Goal: Task Accomplishment & Management: Use online tool/utility

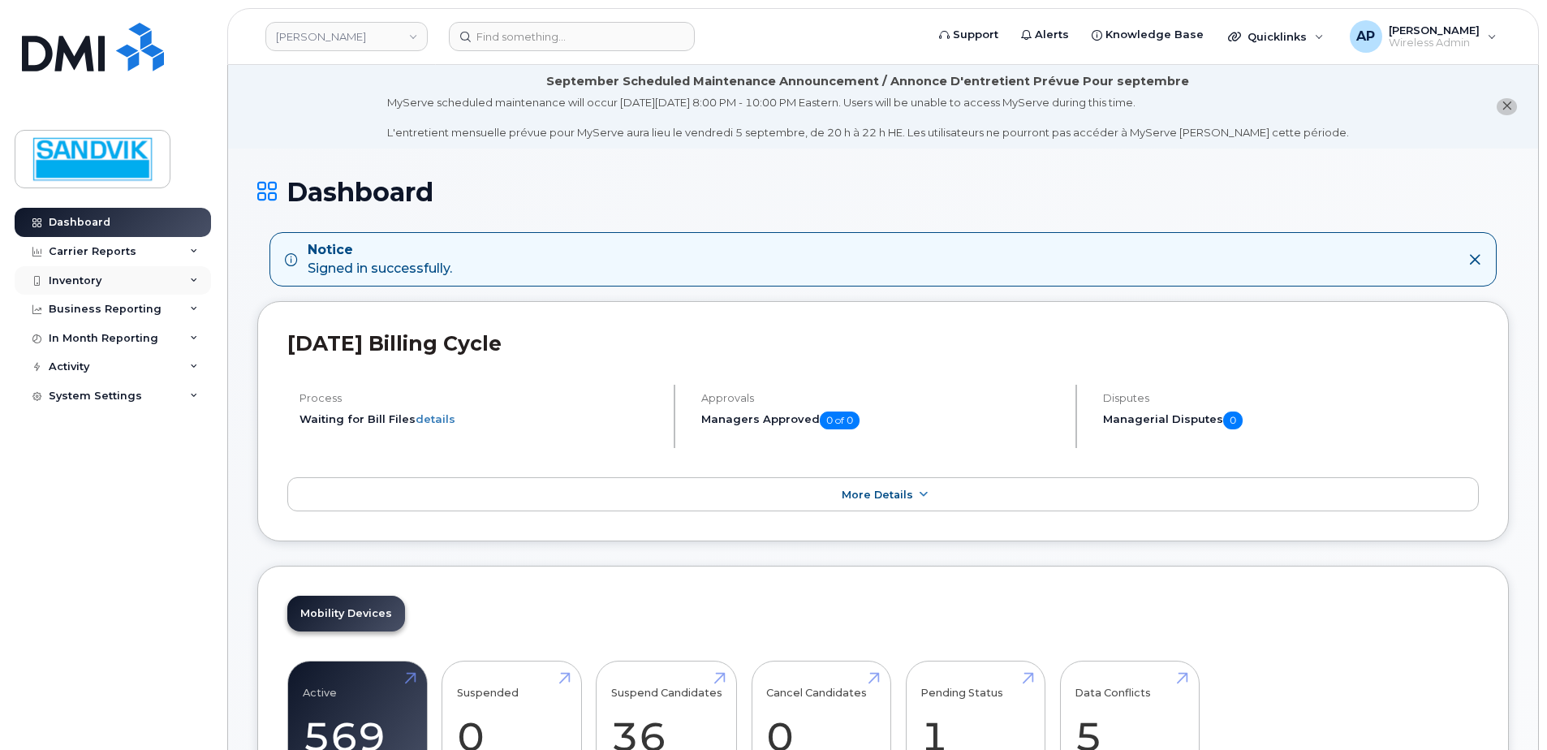
click at [91, 280] on div "Inventory" at bounding box center [75, 280] width 53 height 13
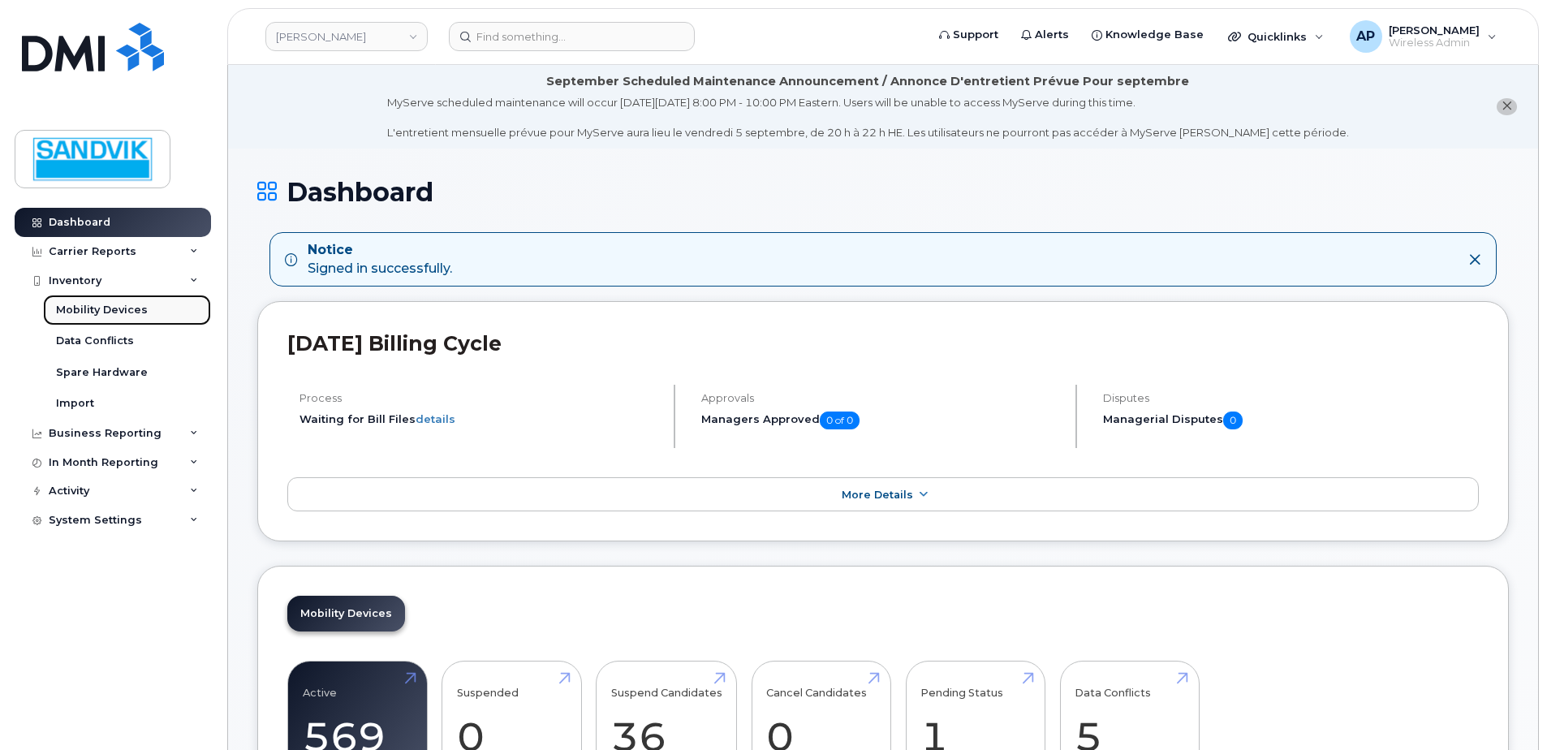
click at [144, 311] on link "Mobility Devices" at bounding box center [127, 310] width 168 height 31
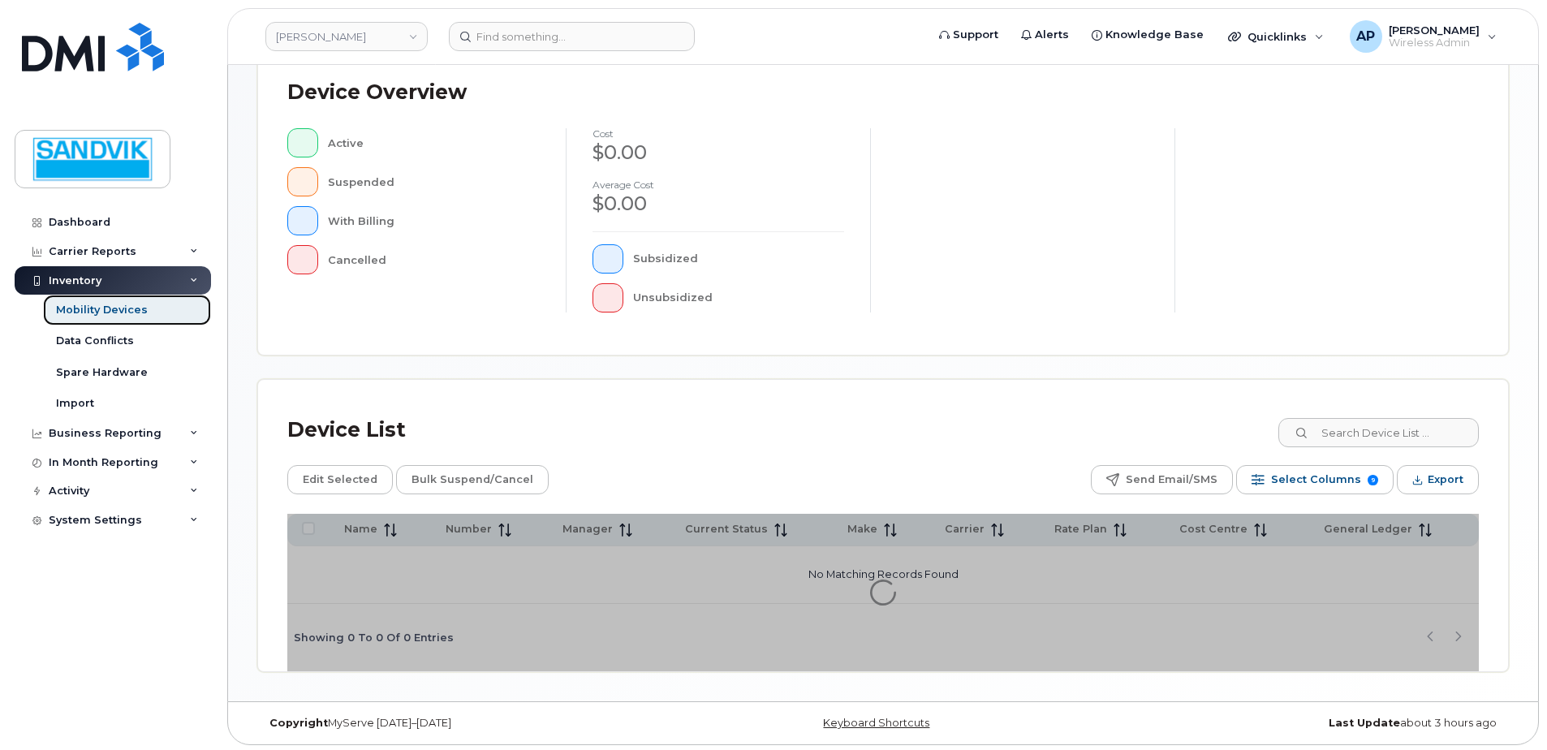
scroll to position [366, 0]
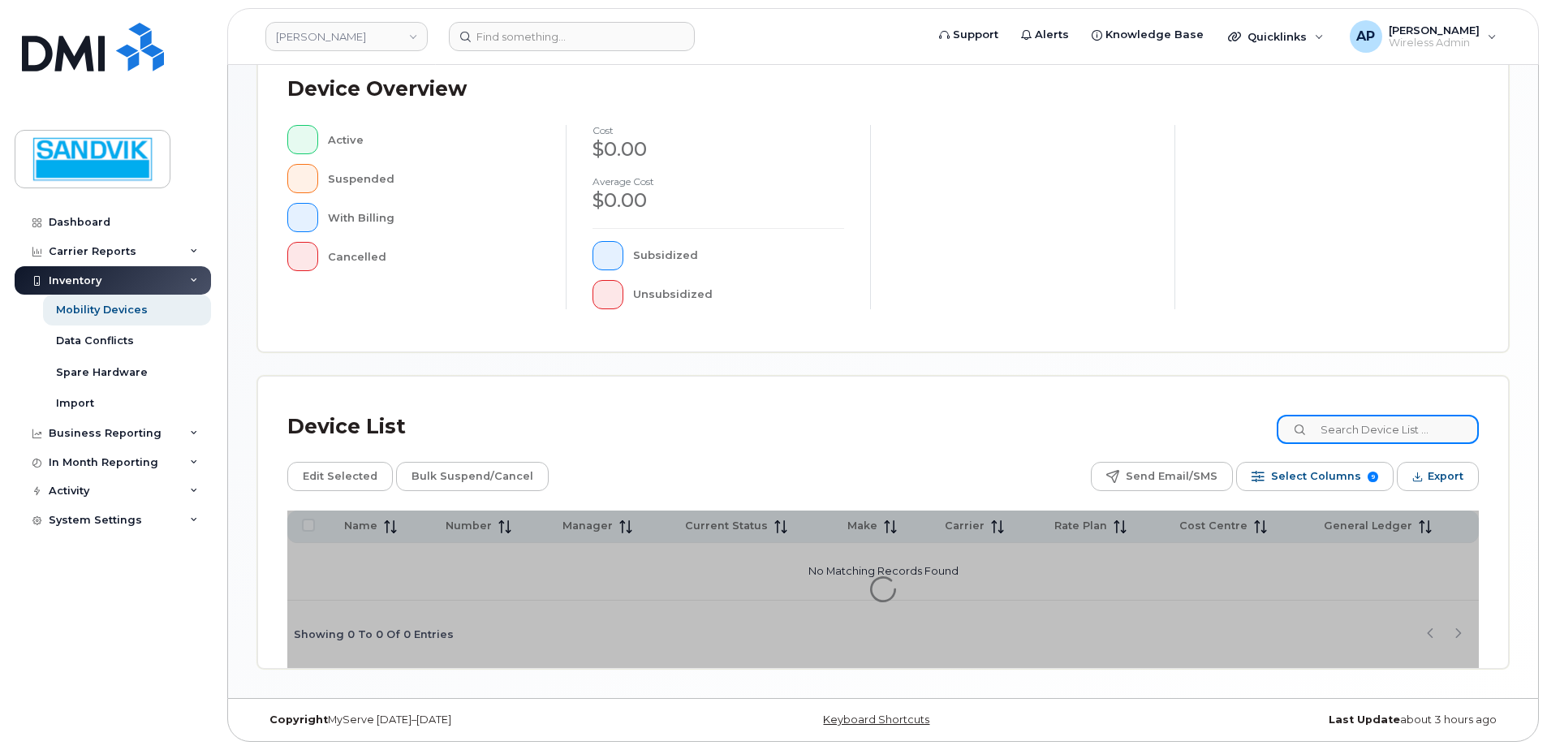
click at [1354, 433] on input at bounding box center [1378, 429] width 202 height 29
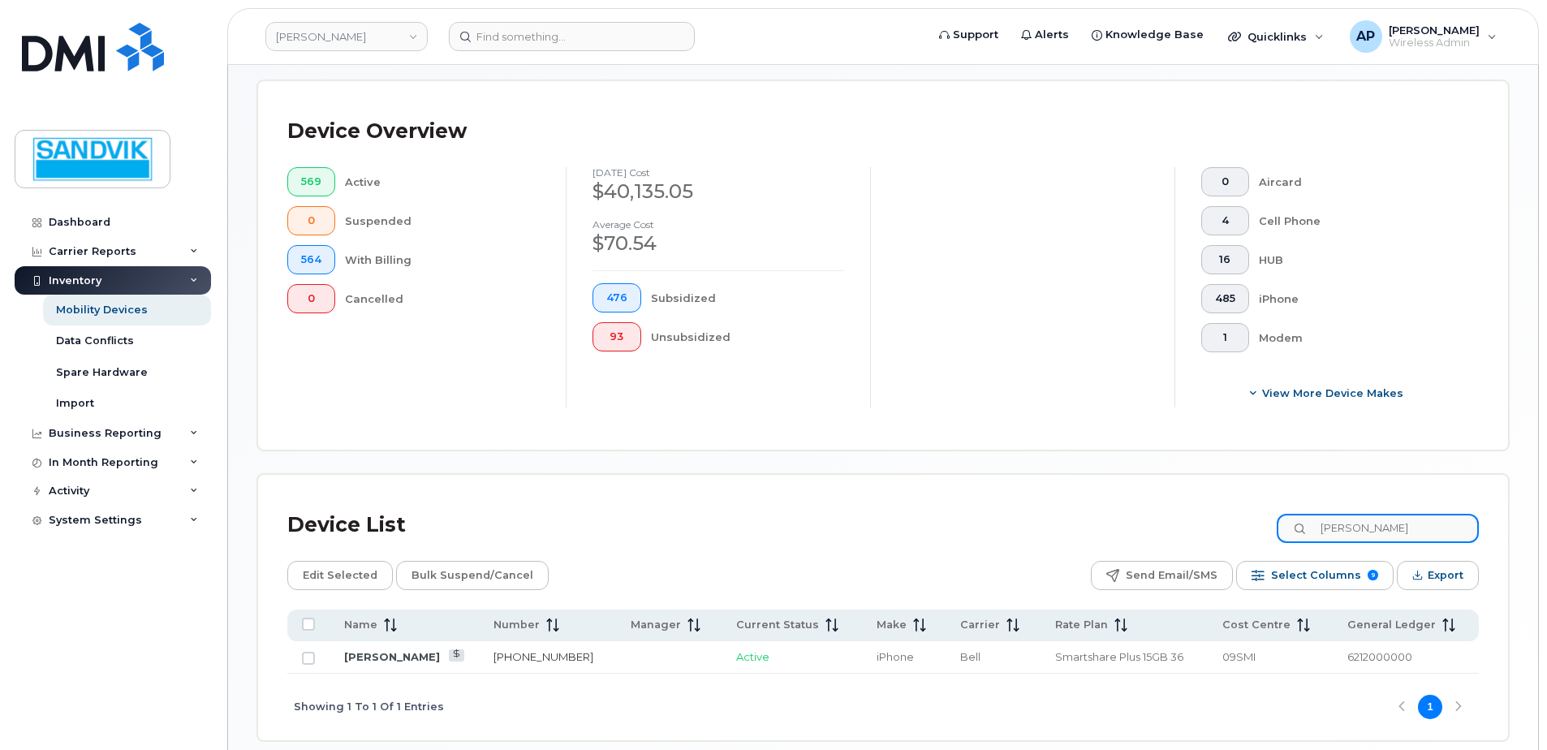
type input "terry"
click at [497, 652] on link "613-363-7564" at bounding box center [543, 656] width 100 height 13
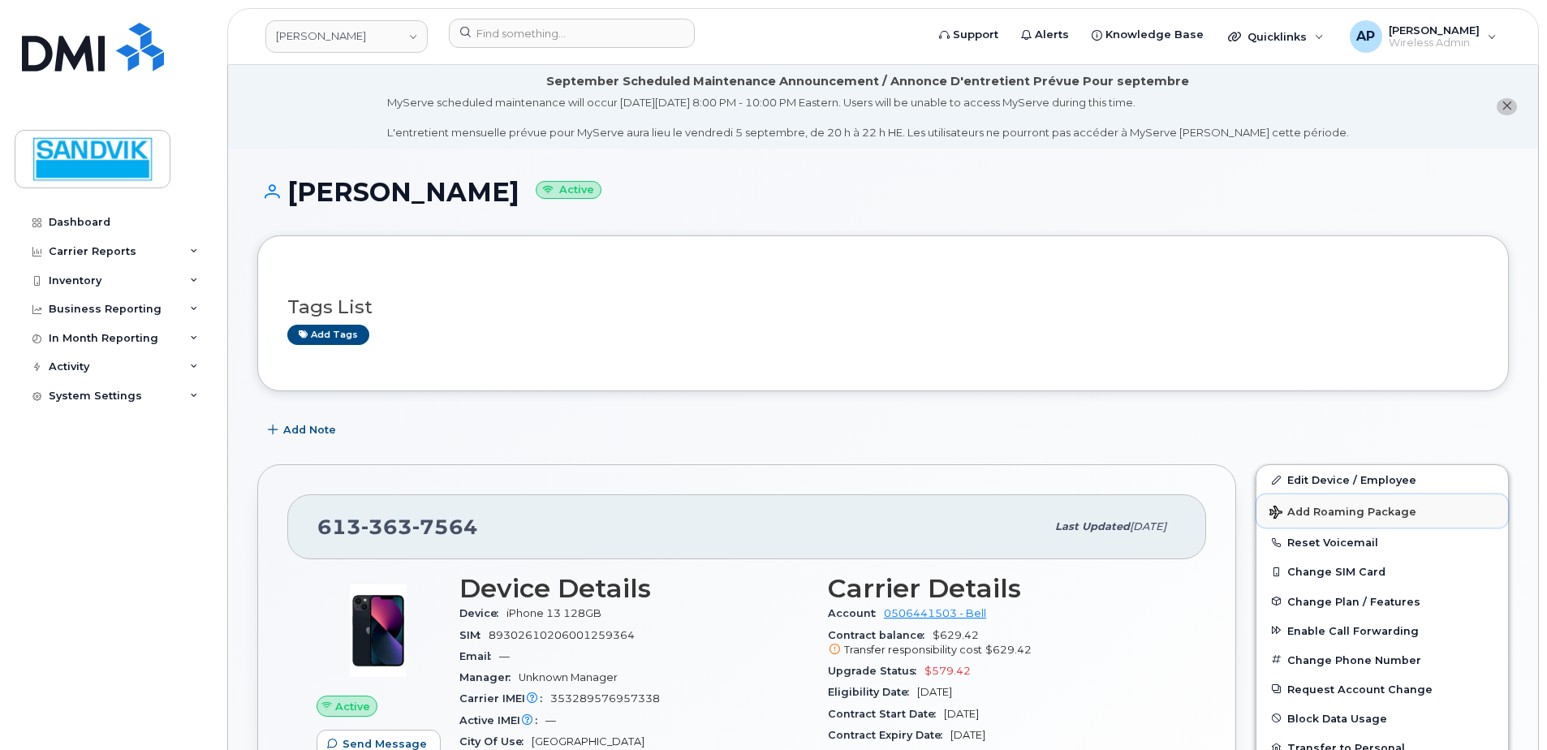
click at [1328, 507] on span "Add Roaming Package" at bounding box center [1342, 513] width 147 height 15
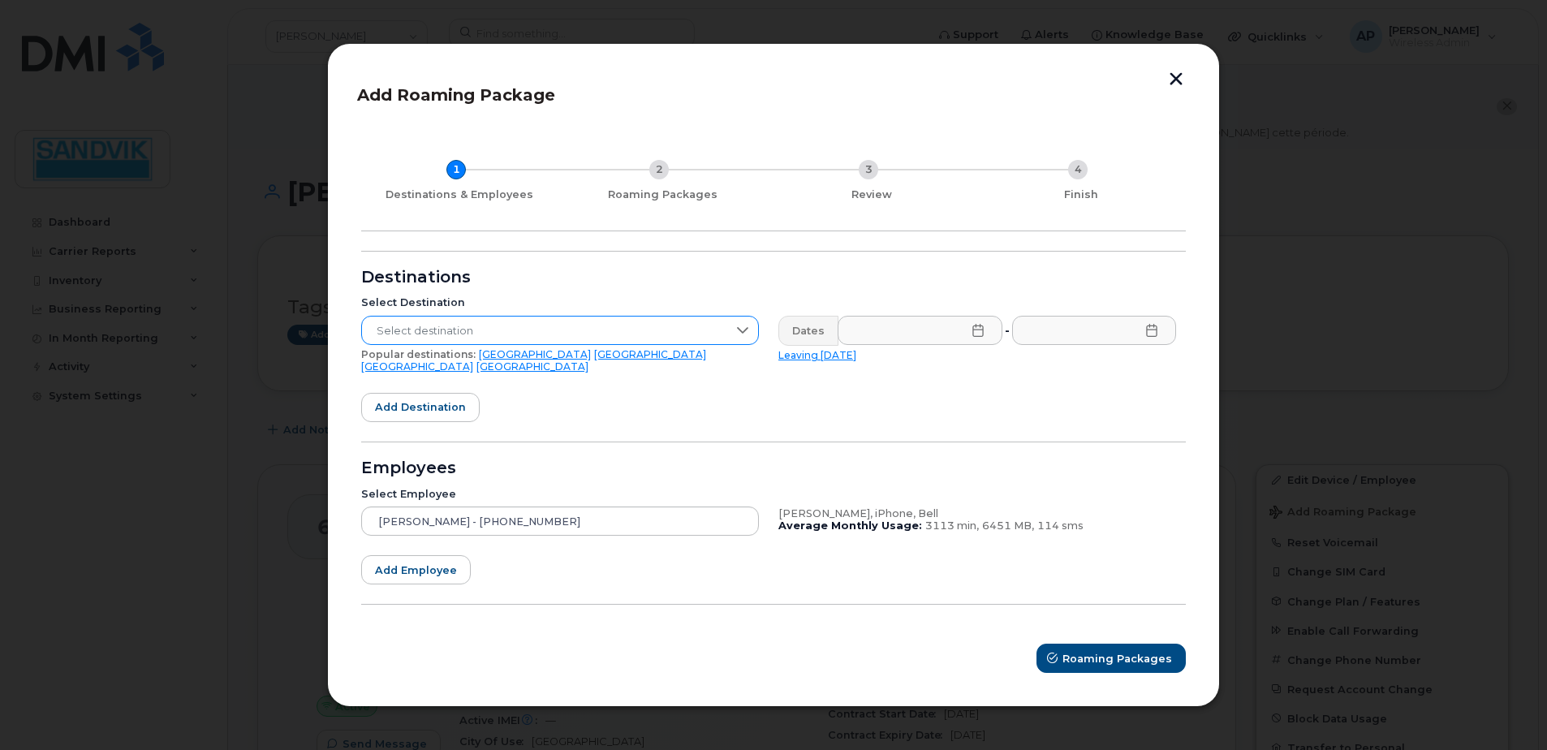
click at [627, 330] on span "Select destination" at bounding box center [544, 331] width 365 height 29
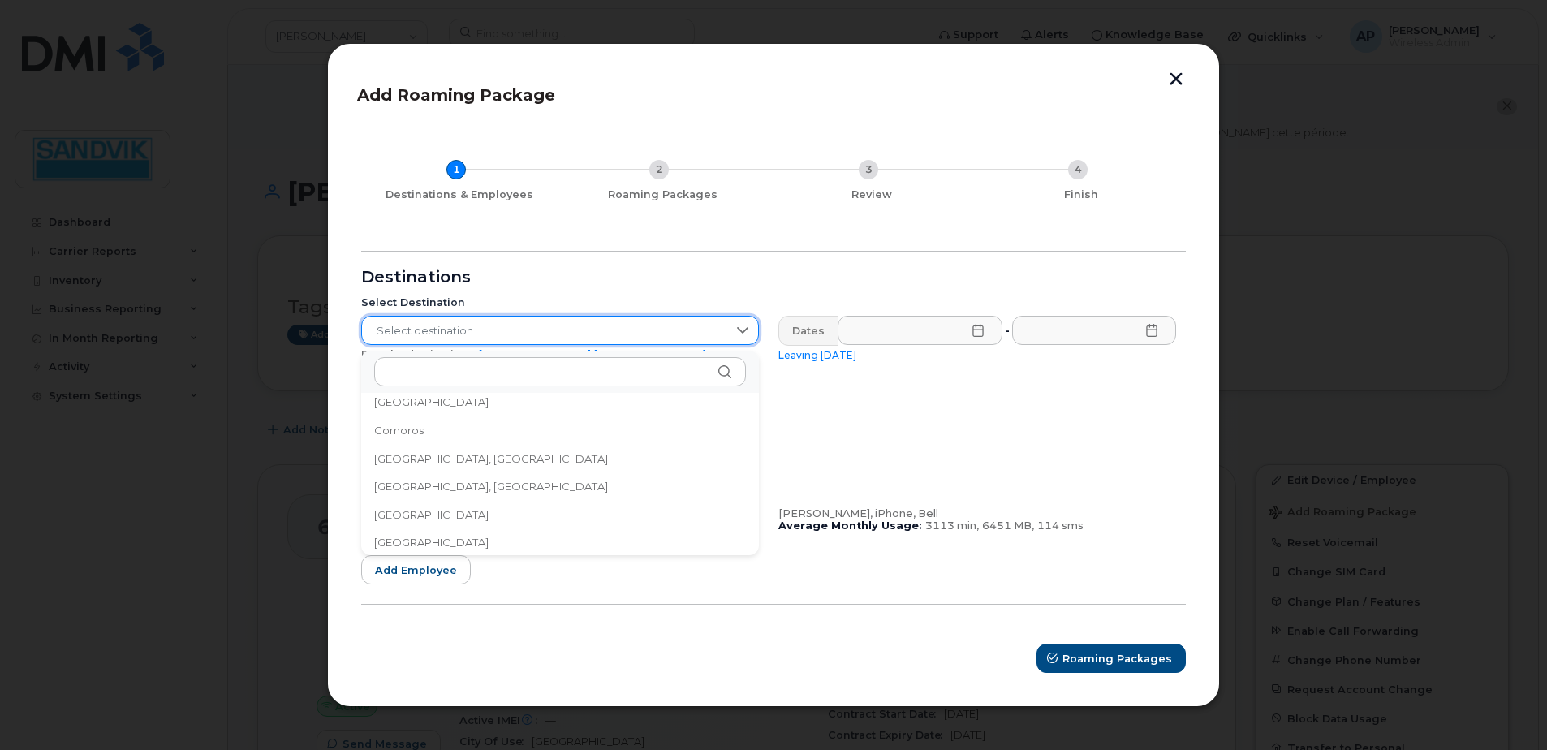
scroll to position [1299, 0]
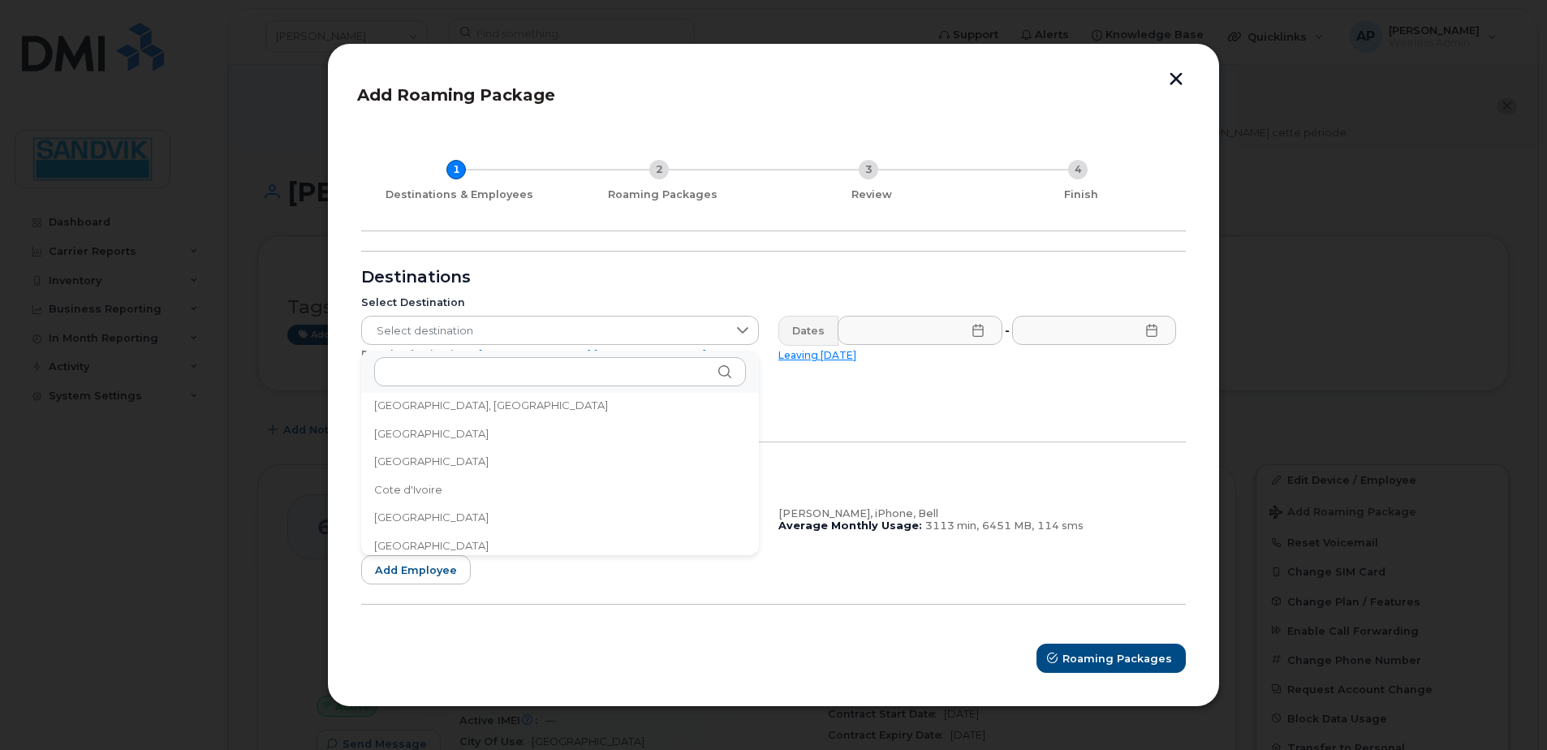
click at [430, 459] on li "[GEOGRAPHIC_DATA]" at bounding box center [560, 461] width 398 height 28
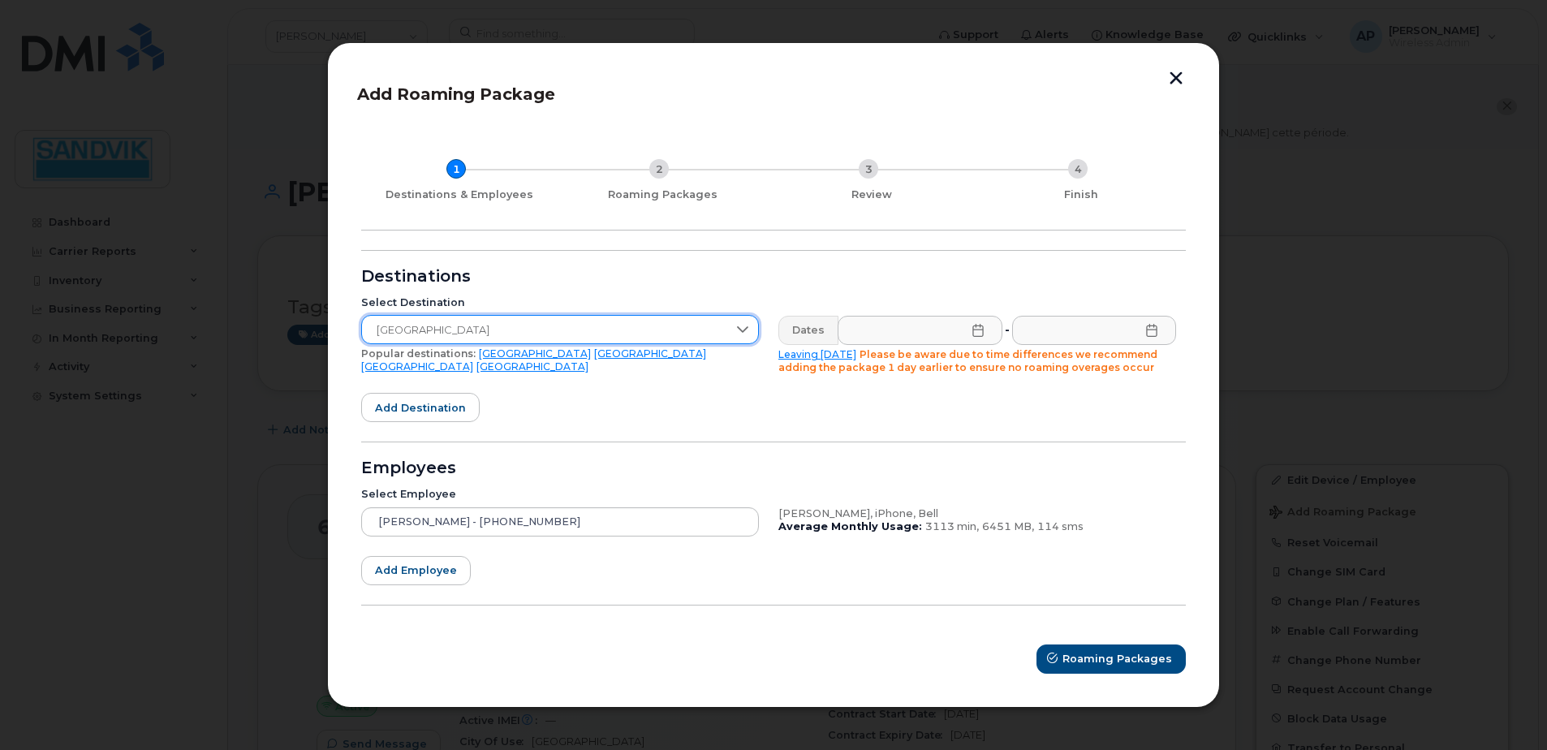
click at [974, 331] on icon at bounding box center [978, 330] width 13 height 13
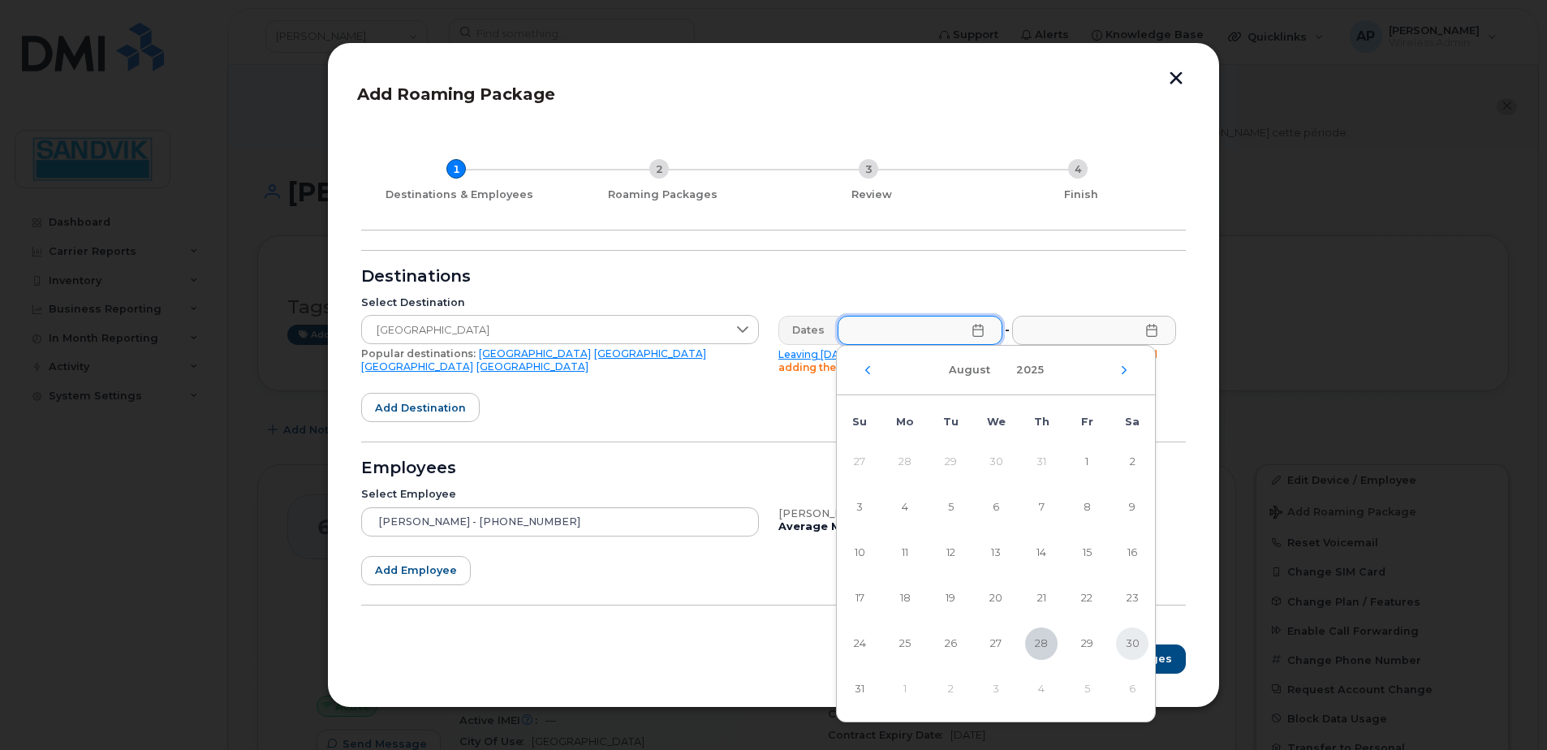
click at [1137, 648] on span "30" at bounding box center [1132, 643] width 32 height 32
type input "[DATE]"
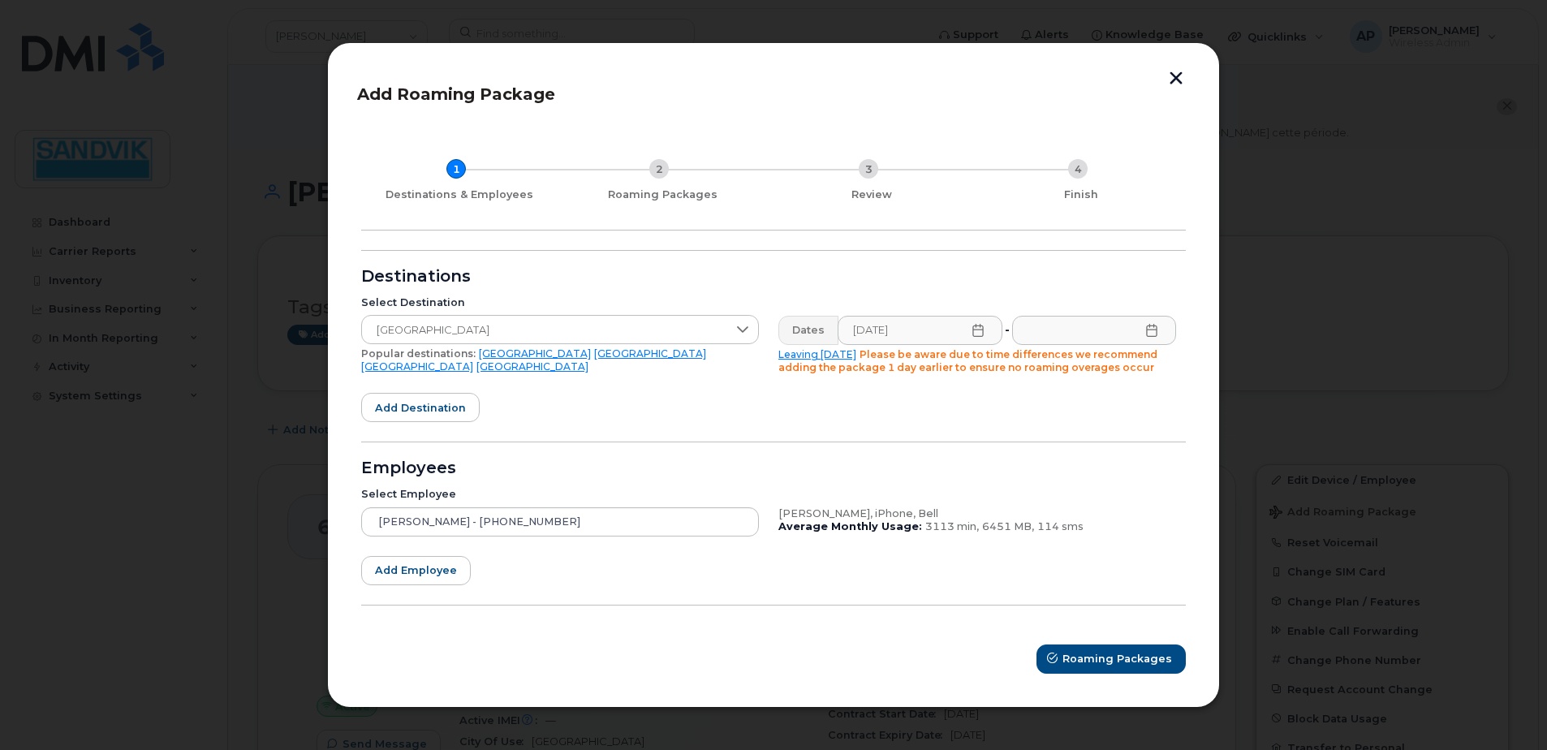
click at [1150, 332] on icon at bounding box center [1151, 330] width 13 height 13
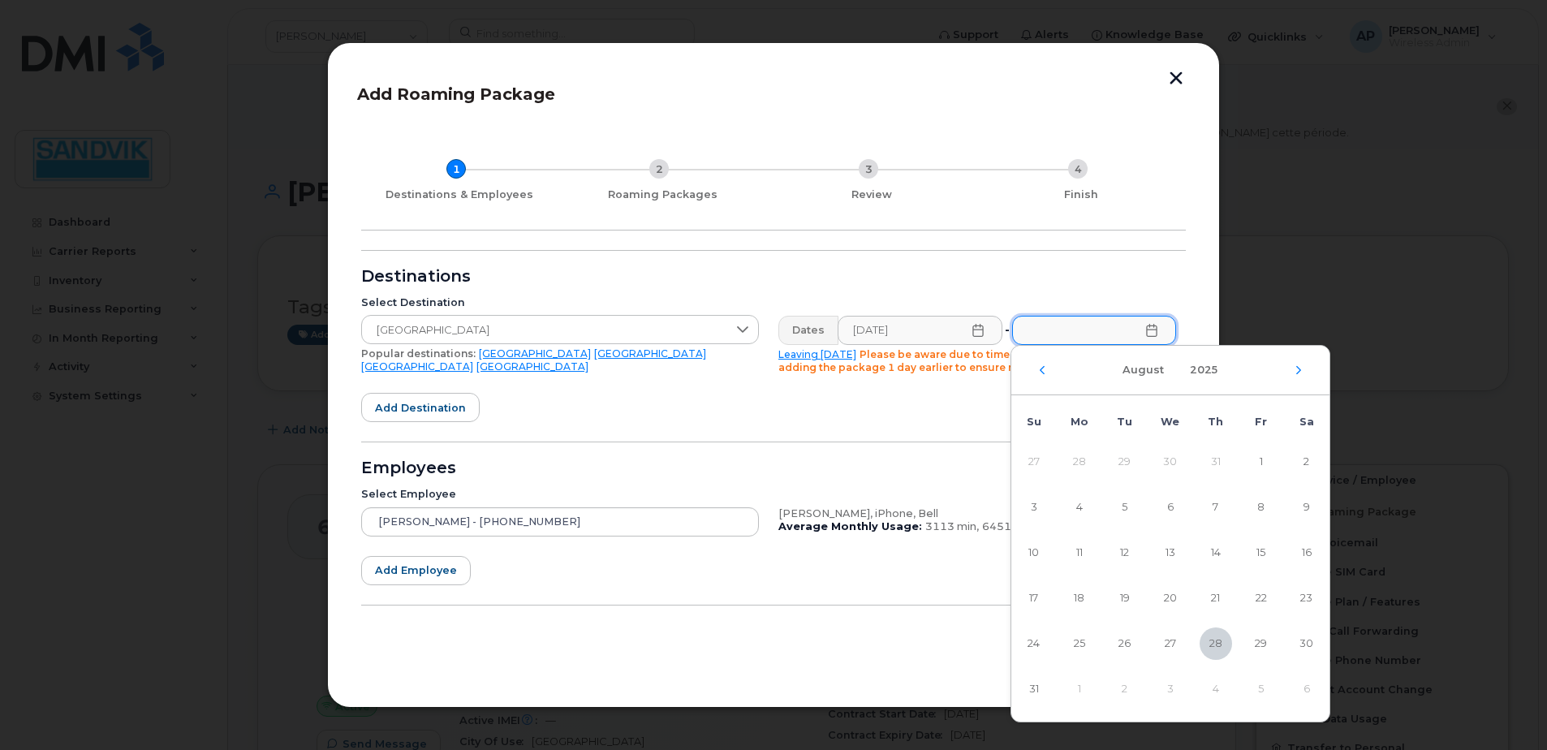
click at [1258, 687] on td "5" at bounding box center [1261, 688] width 45 height 45
click at [1296, 371] on icon "Next Month" at bounding box center [1299, 370] width 10 height 13
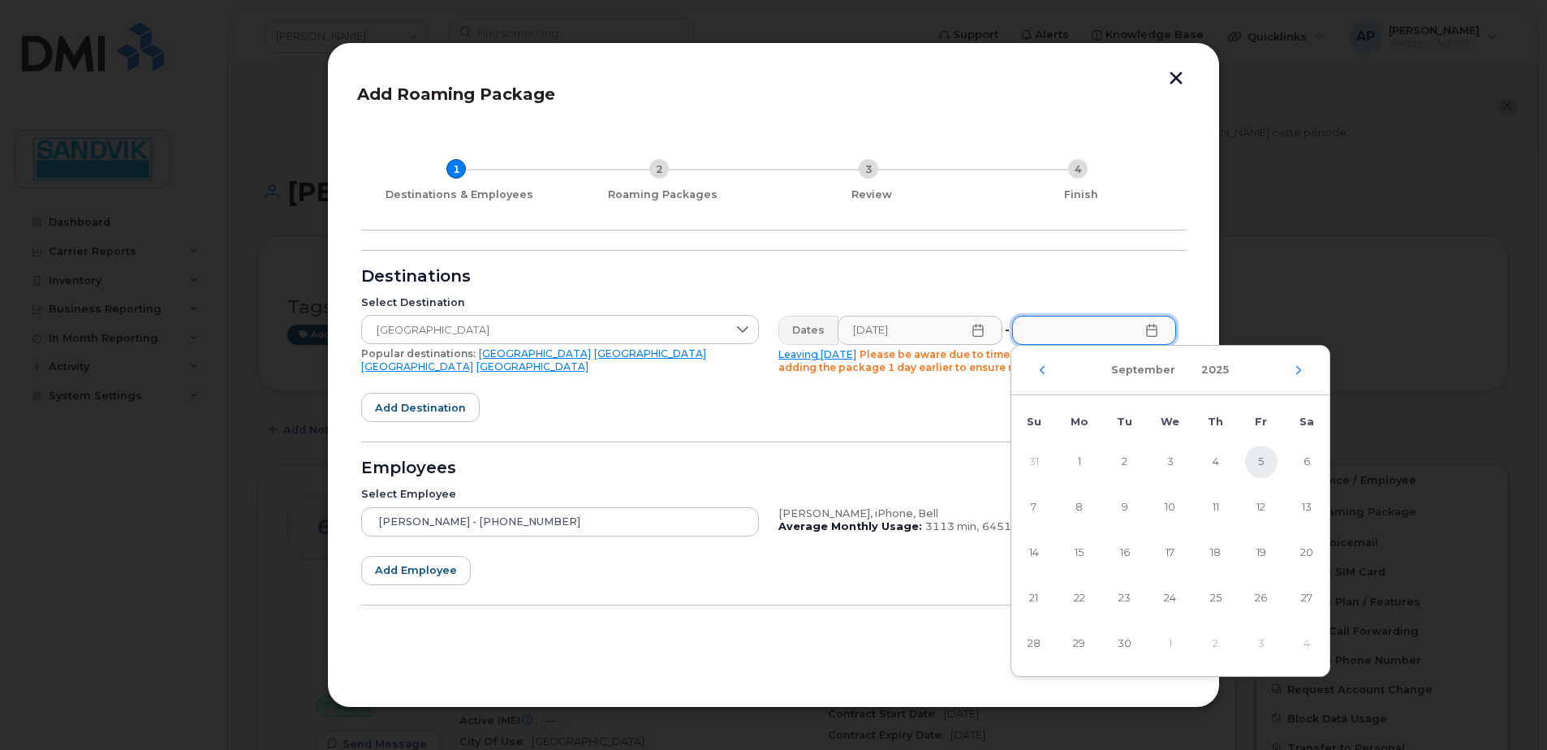
click at [1263, 456] on span "5" at bounding box center [1261, 462] width 32 height 32
type input "[DATE]"
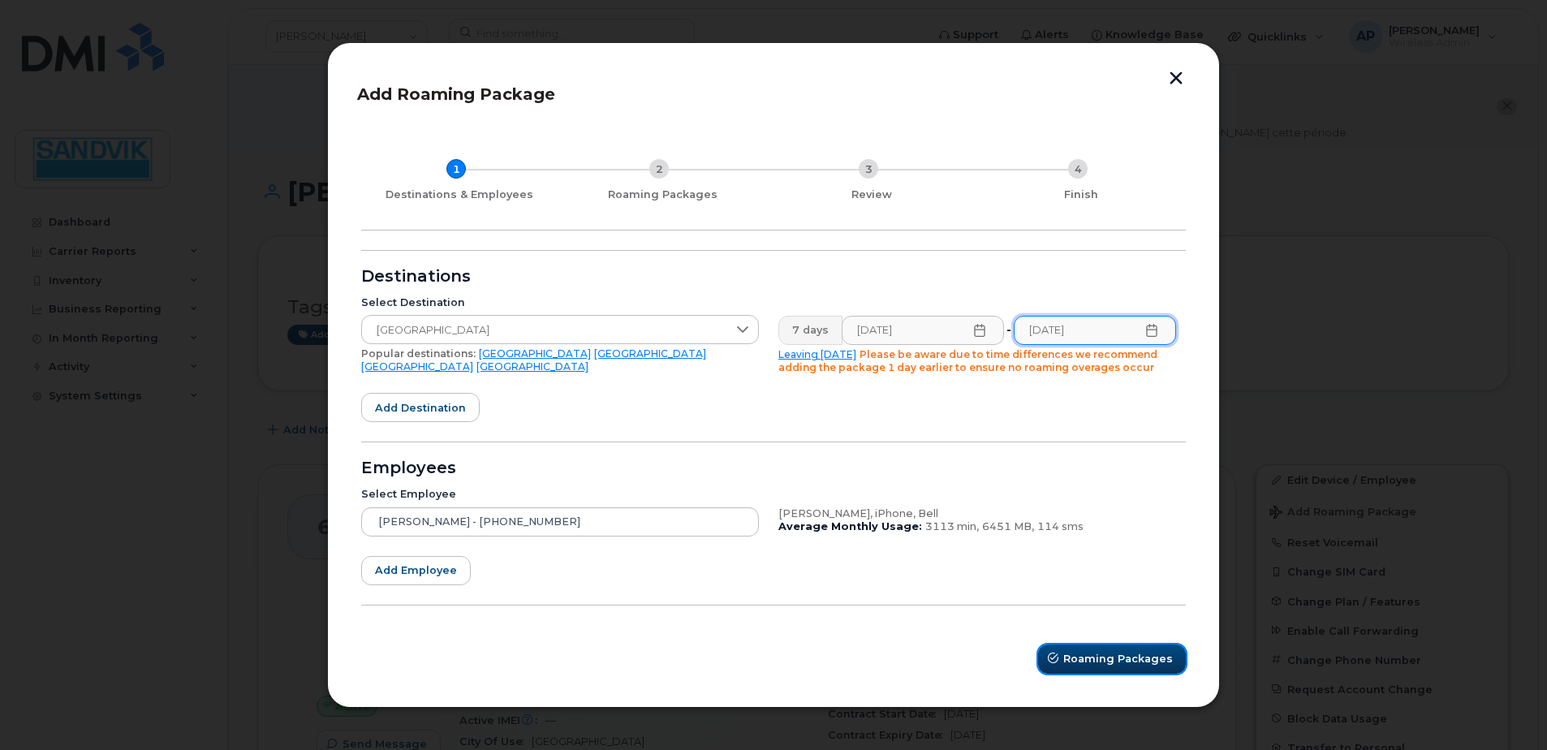
click at [1076, 656] on span "Roaming Packages" at bounding box center [1118, 658] width 110 height 15
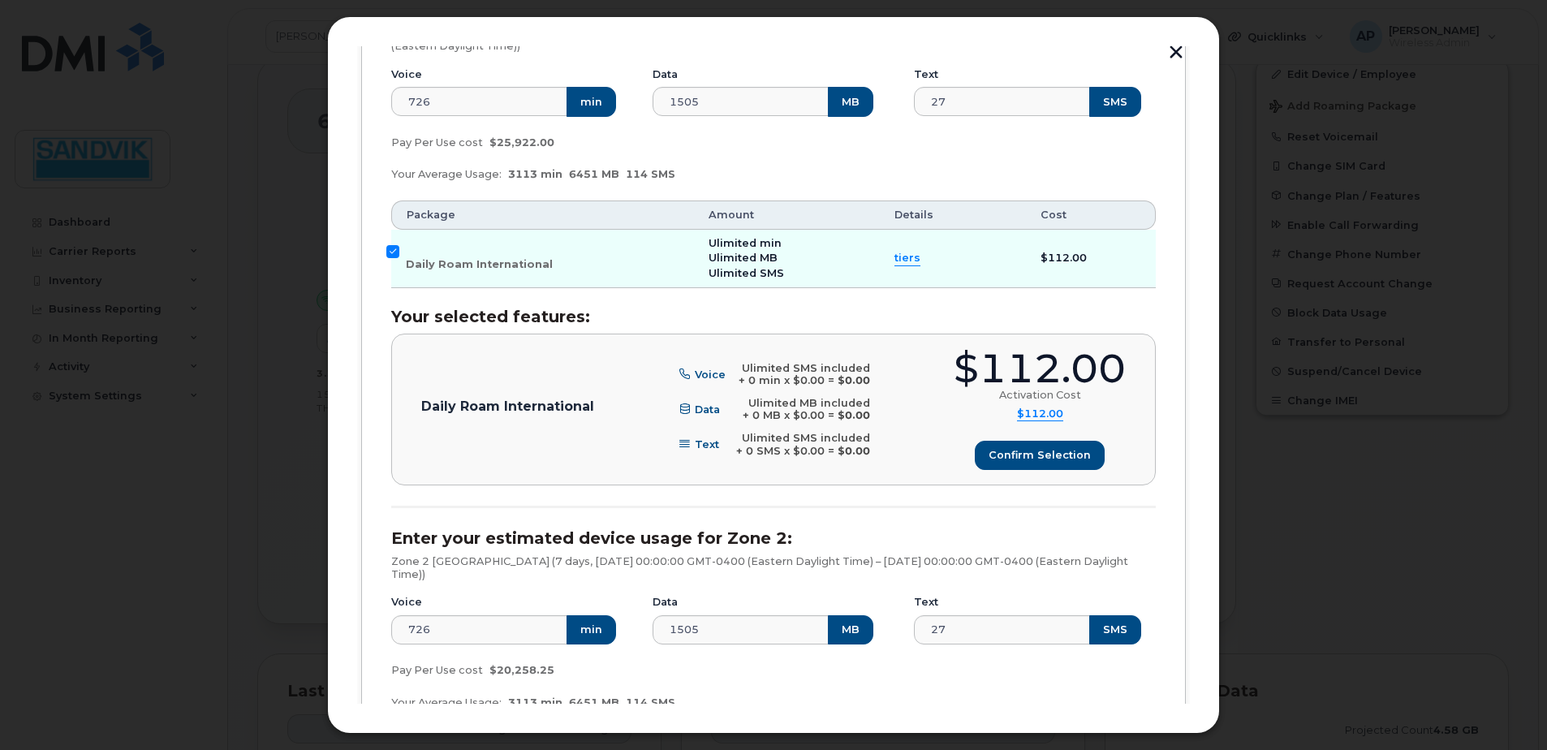
scroll to position [239, 0]
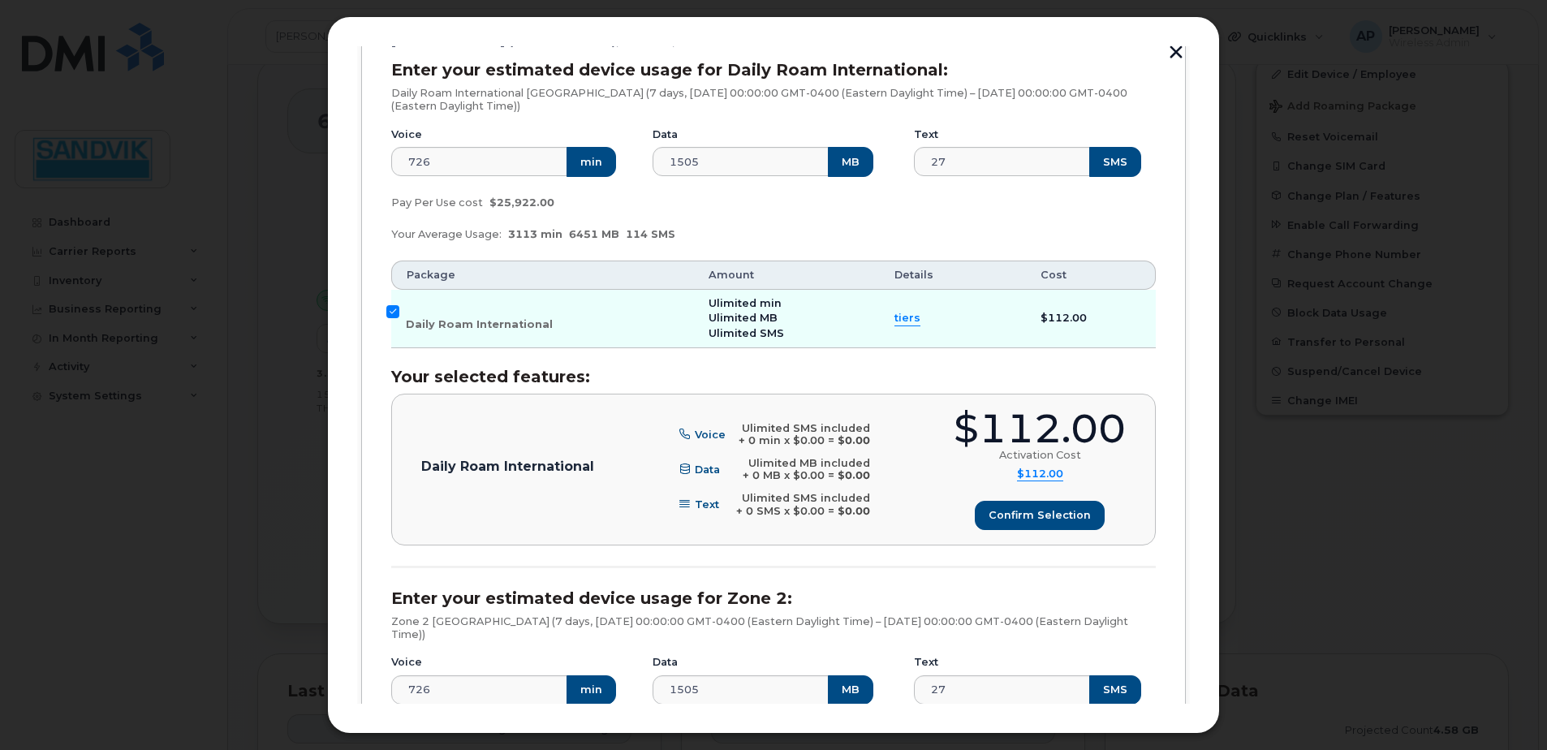
click at [899, 315] on span "tiers" at bounding box center [907, 318] width 26 height 15
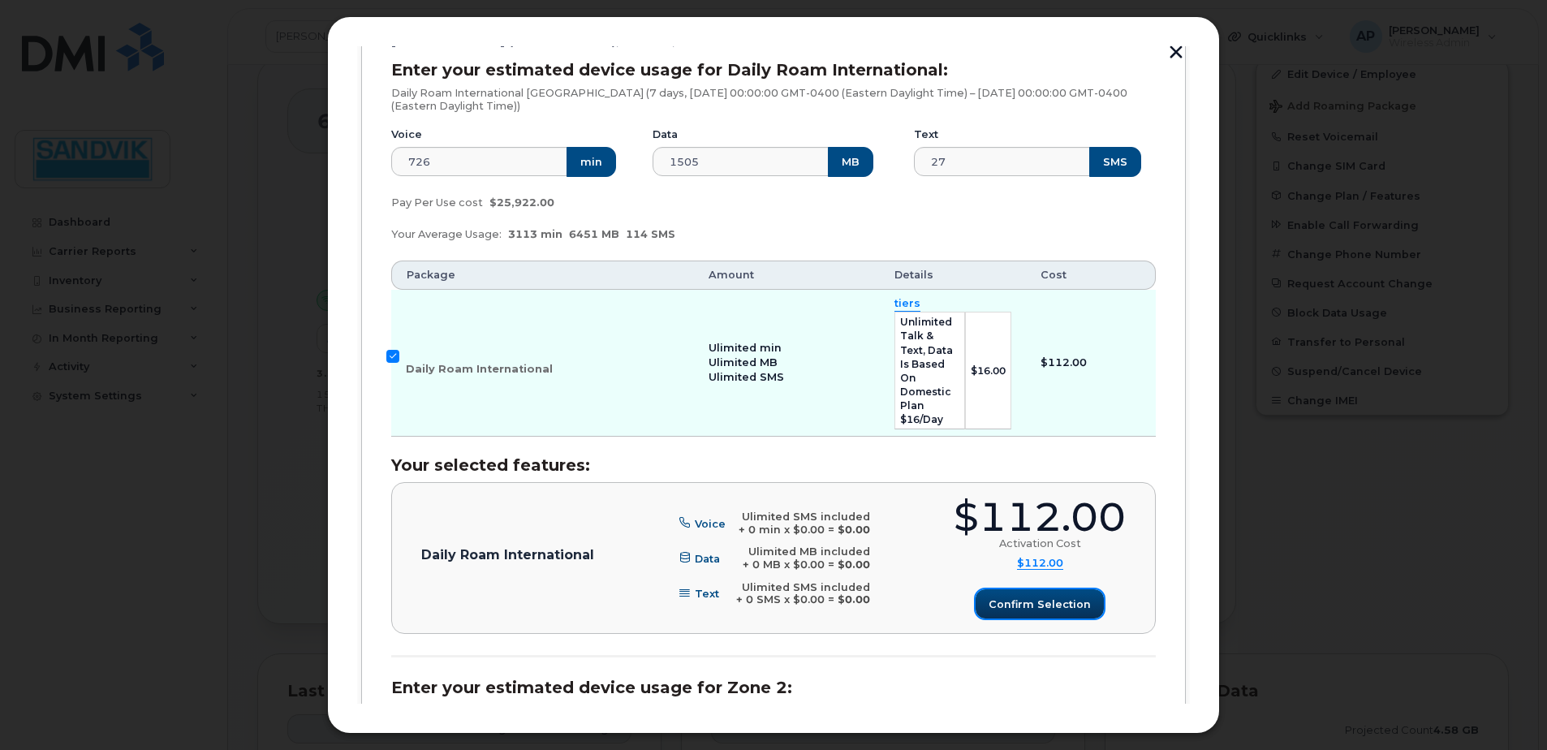
click at [1016, 597] on span "Confirm selection" at bounding box center [1040, 604] width 102 height 15
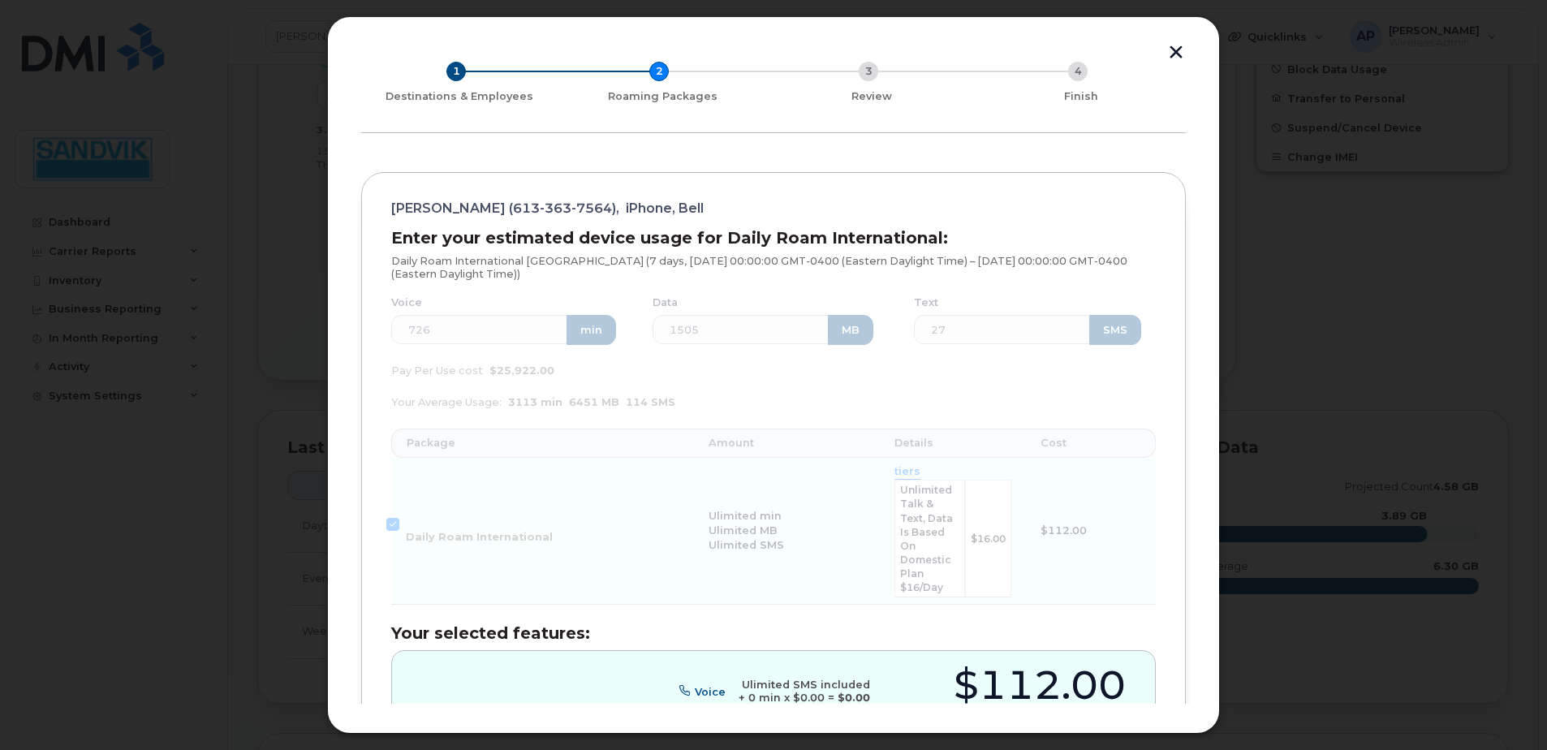
scroll to position [243, 0]
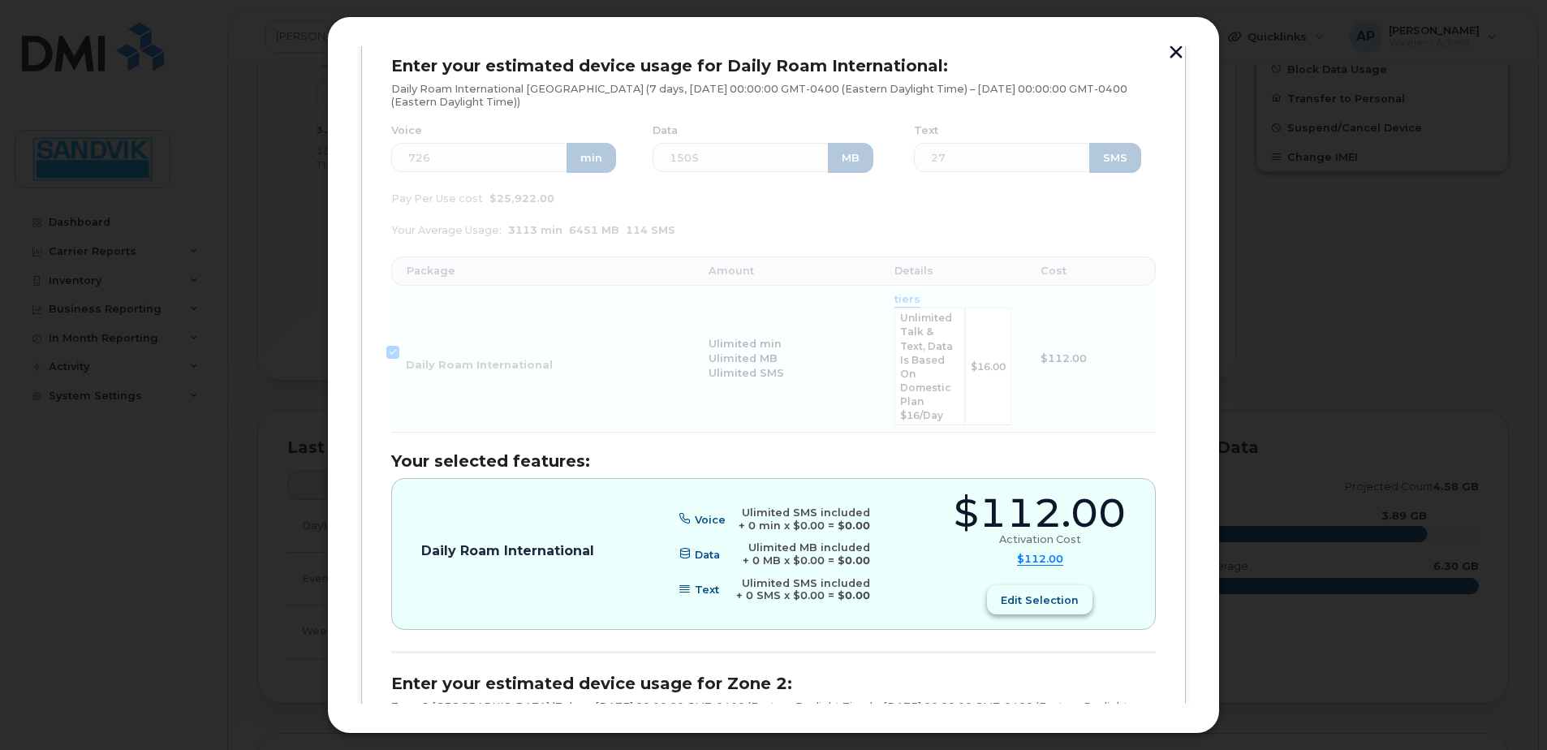
click at [1040, 592] on span "Edit selection" at bounding box center [1040, 599] width 78 height 15
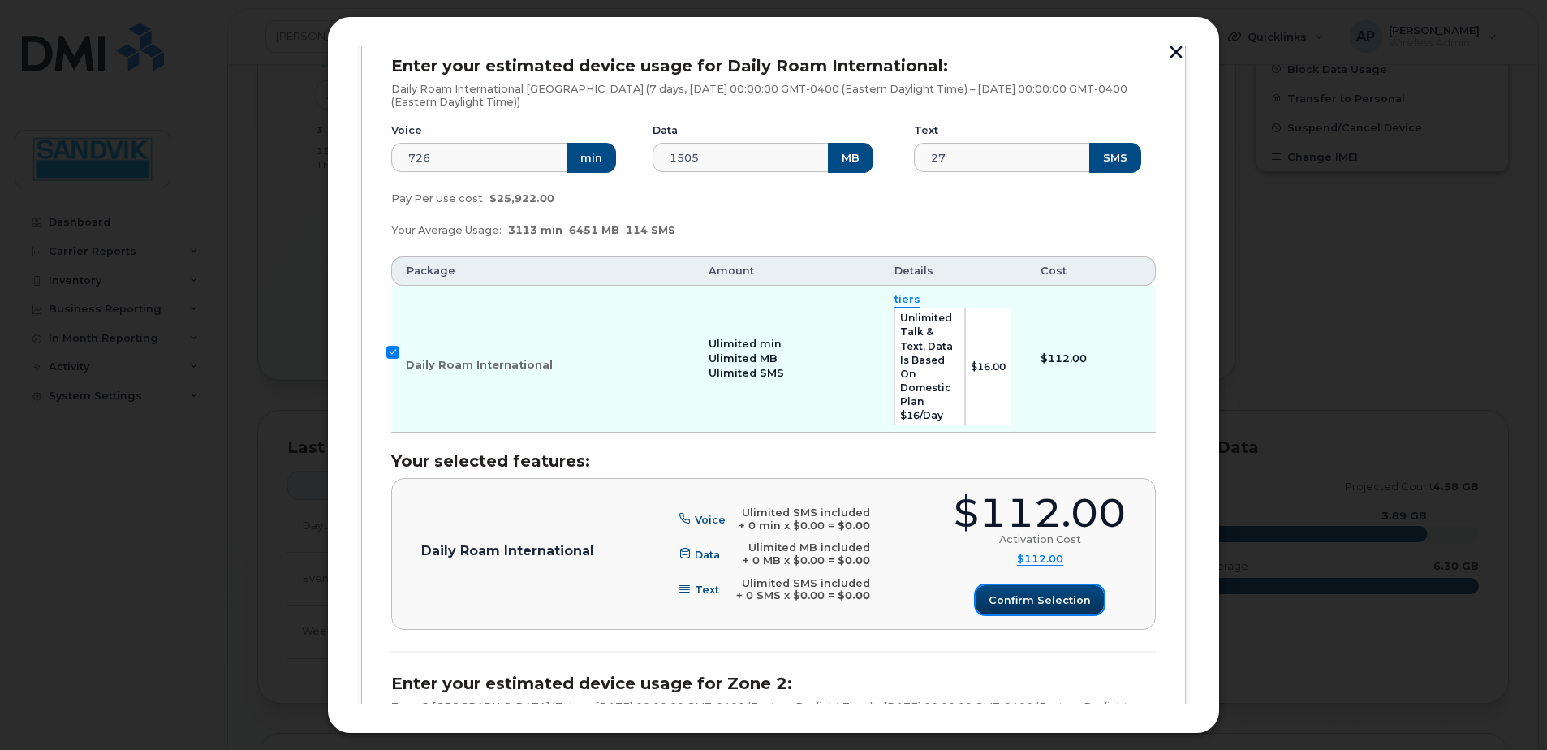
click at [1028, 585] on button "Confirm selection" at bounding box center [1040, 599] width 128 height 29
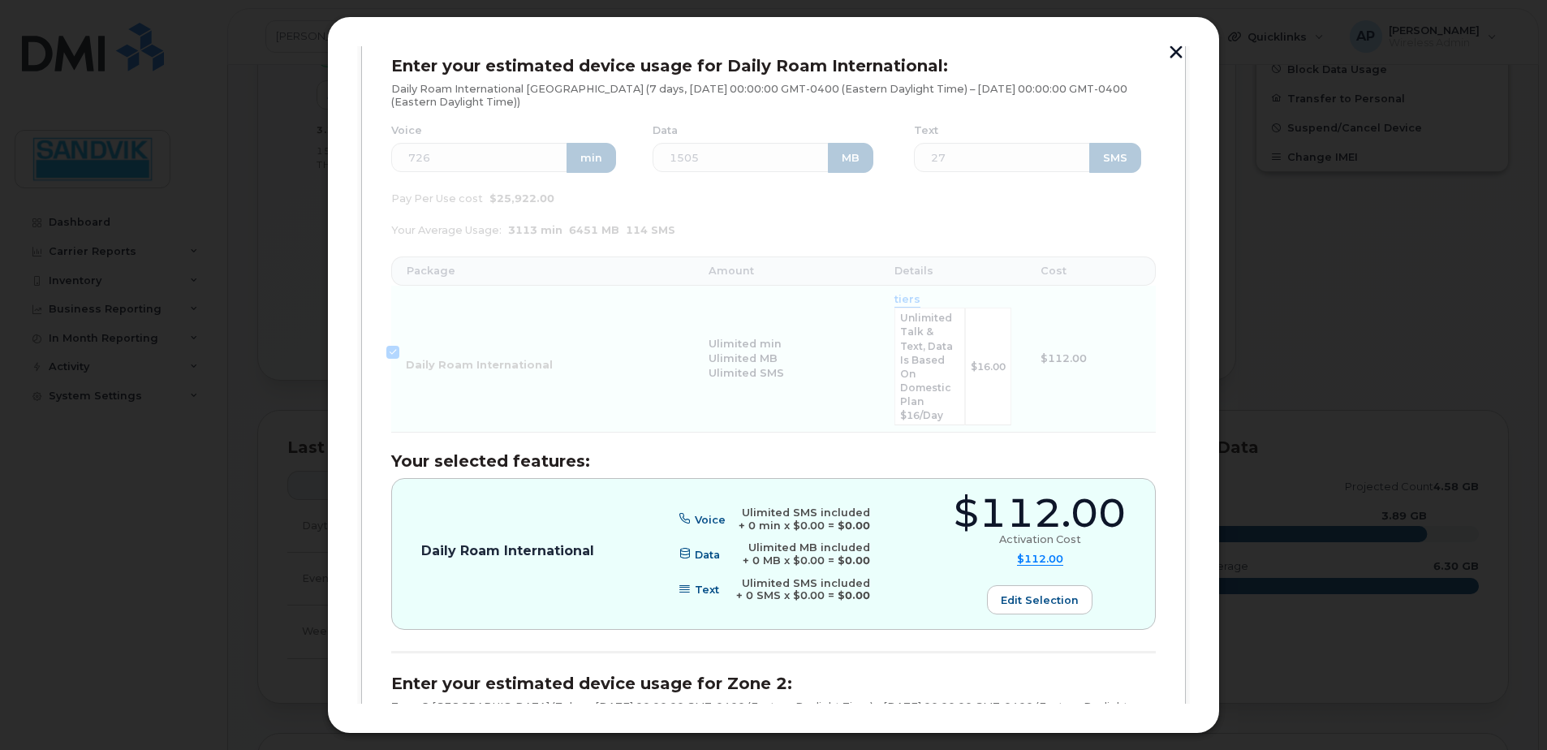
click at [1174, 50] on button "button" at bounding box center [1176, 53] width 24 height 17
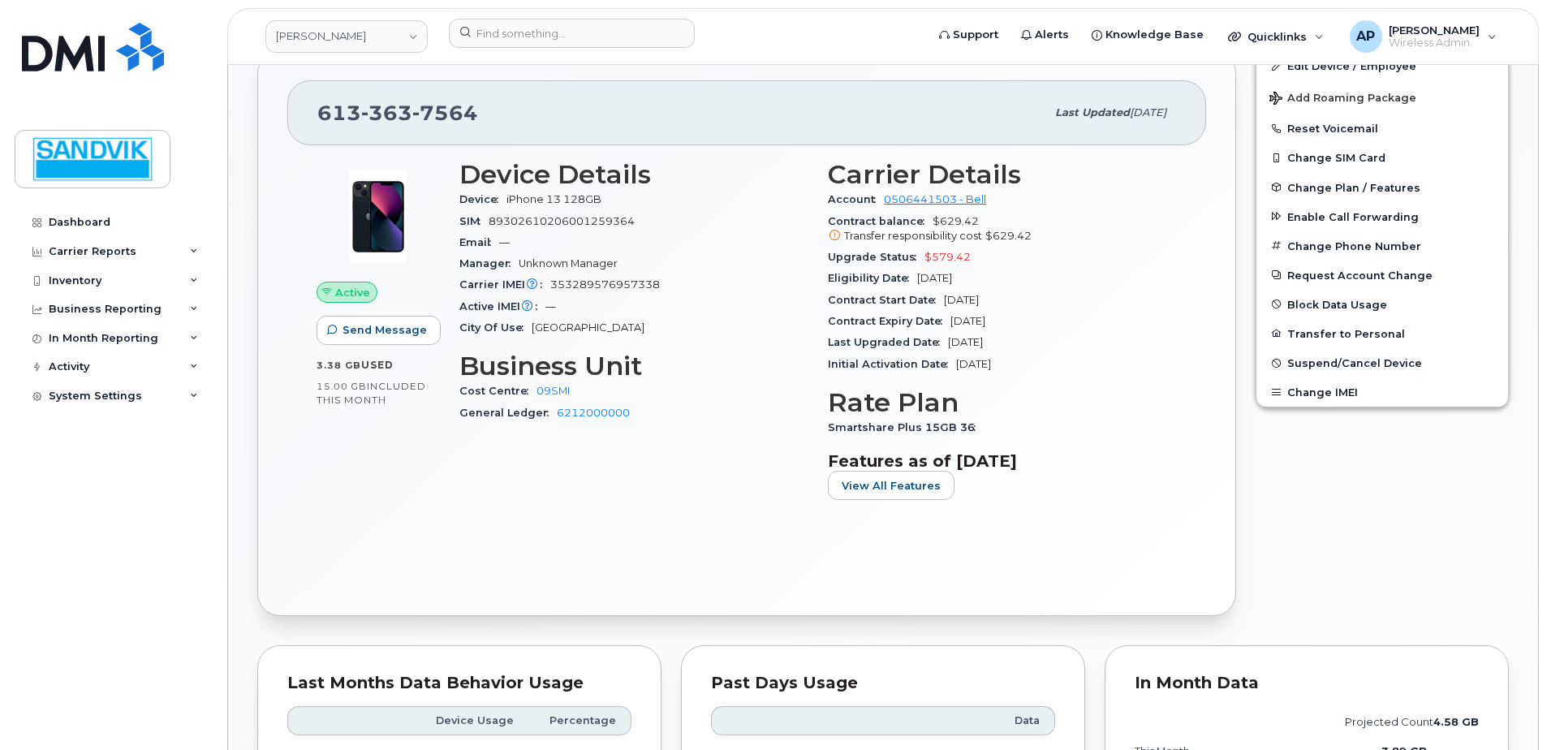
scroll to position [406, 0]
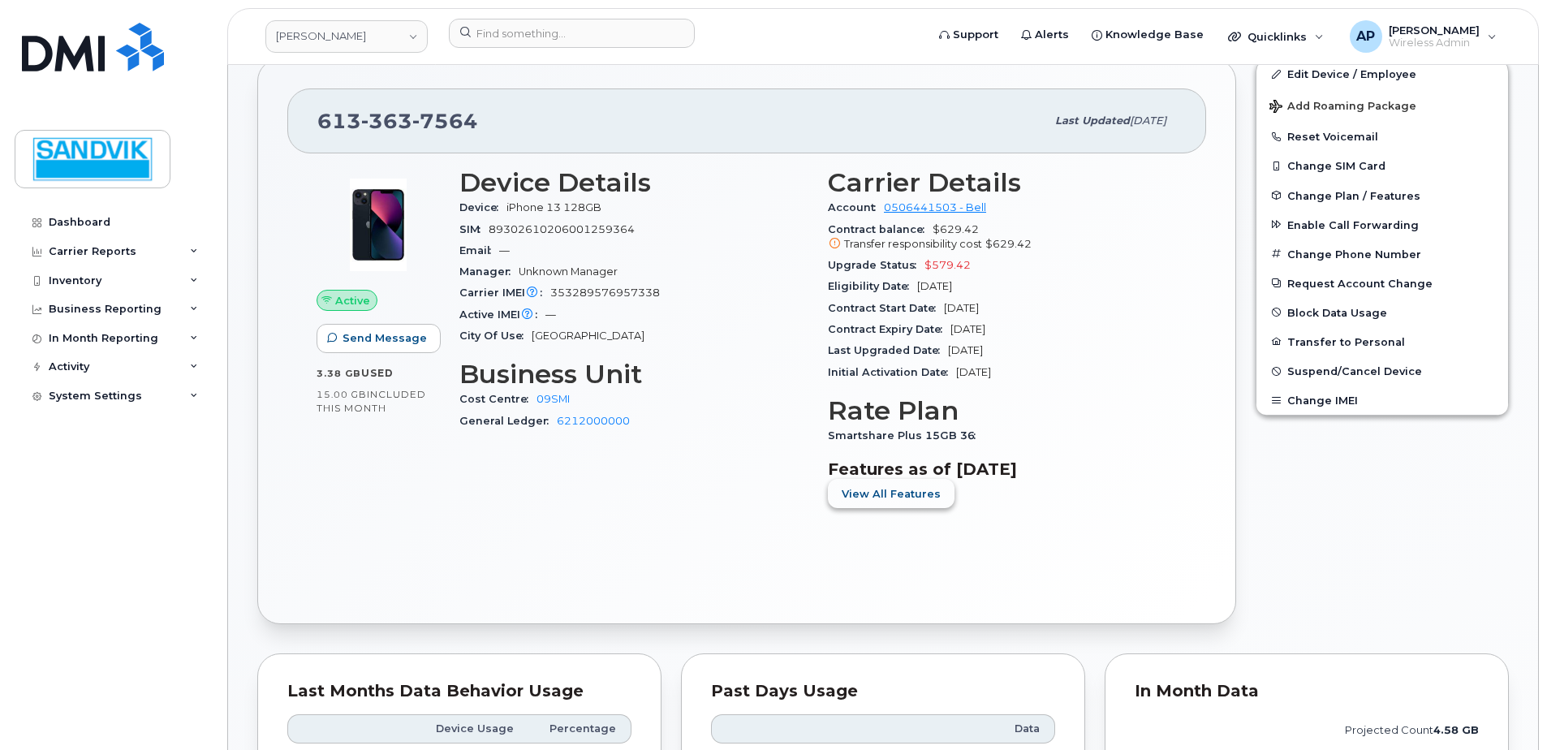
click at [895, 495] on span "View All Features" at bounding box center [891, 493] width 99 height 15
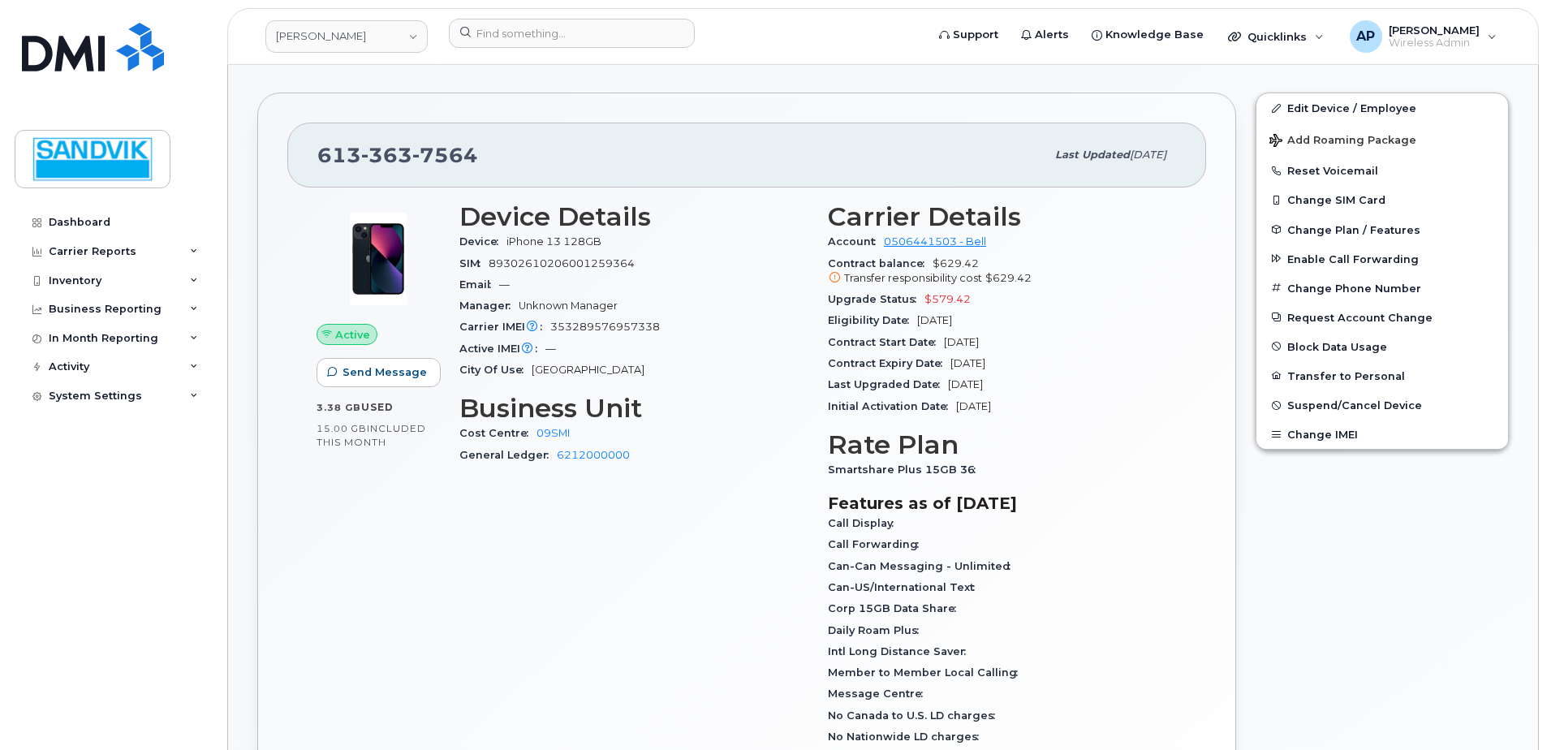
scroll to position [325, 0]
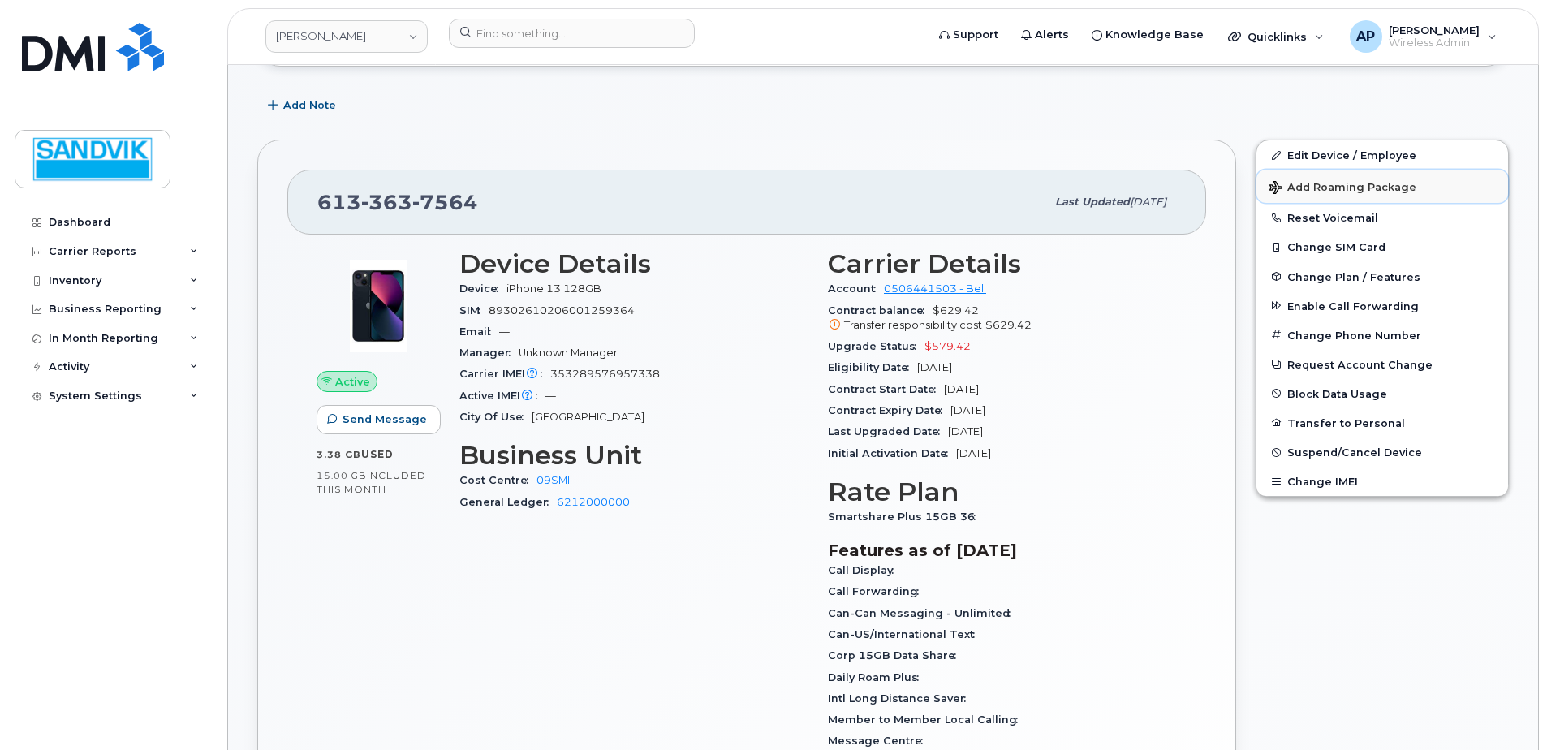
click at [1323, 180] on button "Add Roaming Package" at bounding box center [1382, 186] width 252 height 33
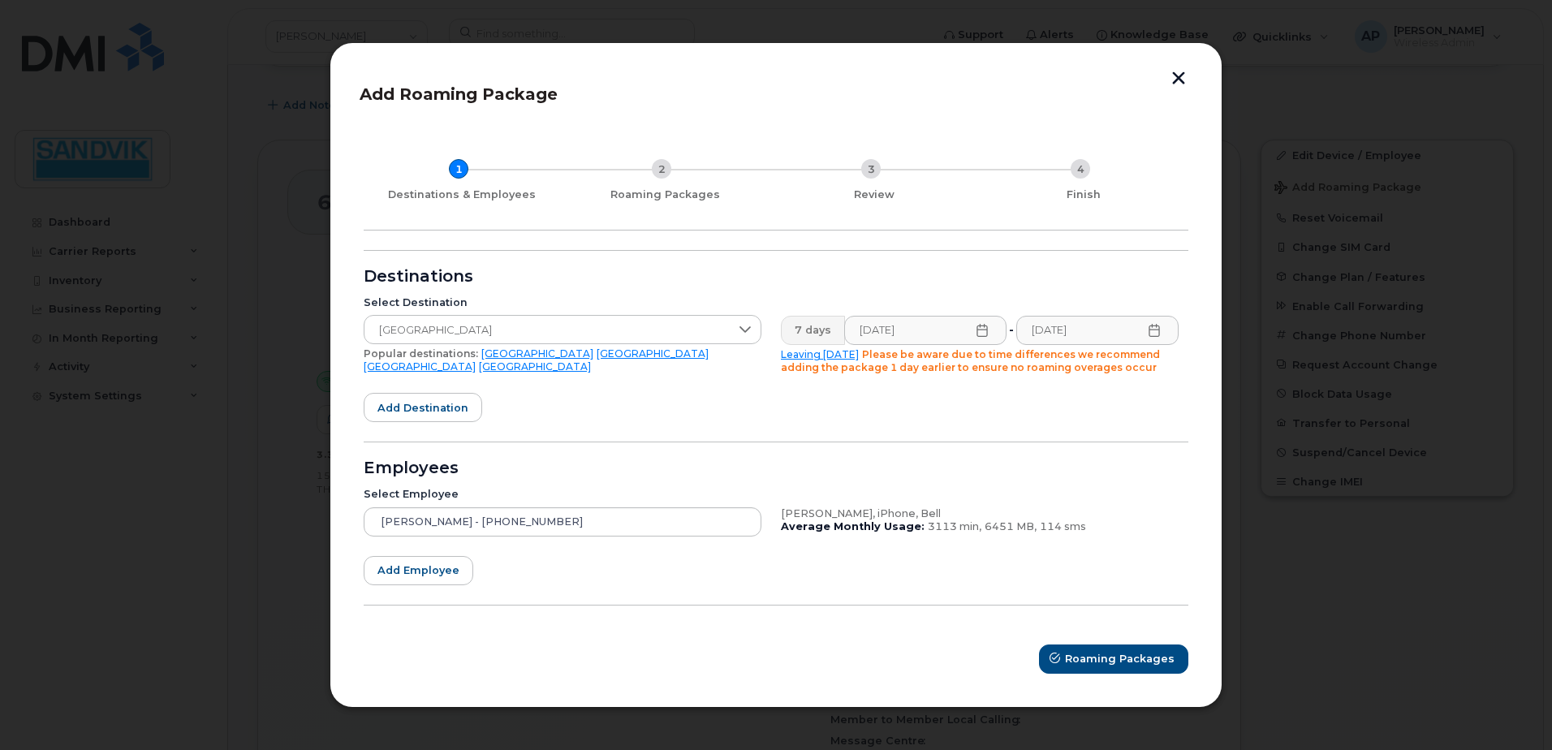
drag, startPoint x: 1181, startPoint y: 86, endPoint x: 1173, endPoint y: 96, distance: 12.7
click at [1181, 86] on button "button" at bounding box center [1178, 79] width 24 height 17
